Goal: Task Accomplishment & Management: Manage account settings

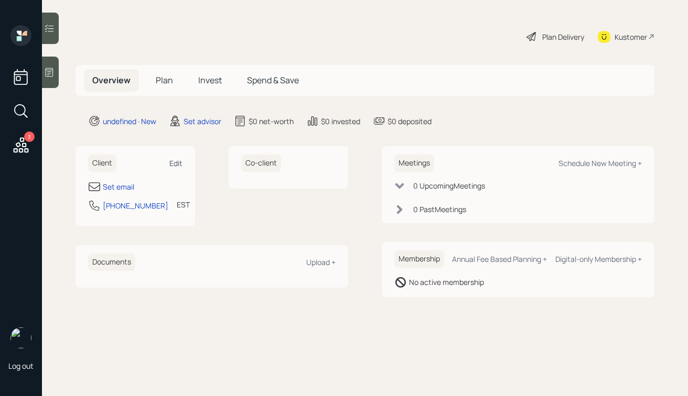
click at [173, 162] on div "Edit" at bounding box center [175, 163] width 13 height 10
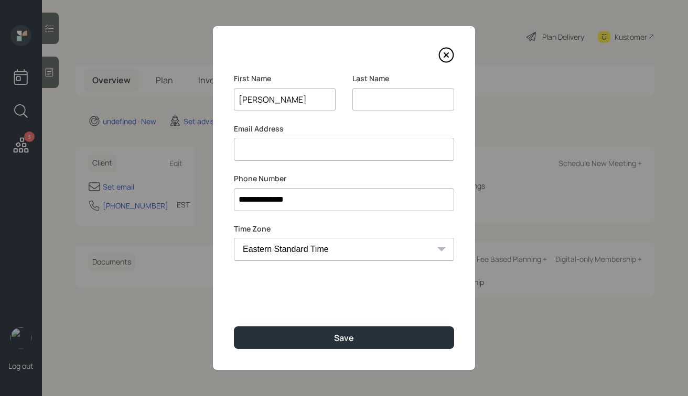
type input "[PERSON_NAME]"
click at [368, 106] on input at bounding box center [403, 99] width 102 height 23
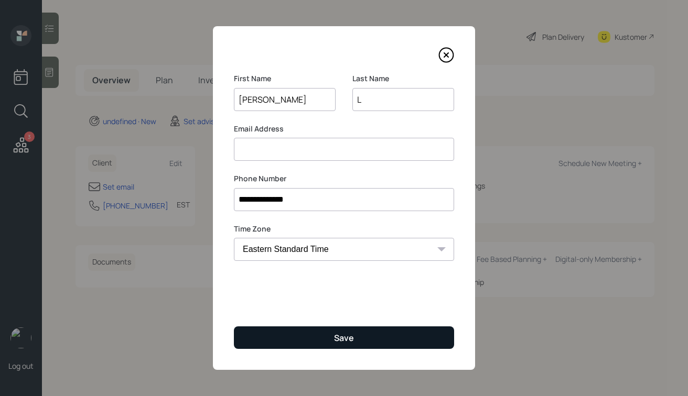
type input "L"
click at [293, 335] on button "Save" at bounding box center [344, 338] width 220 height 23
